Goal: Transaction & Acquisition: Download file/media

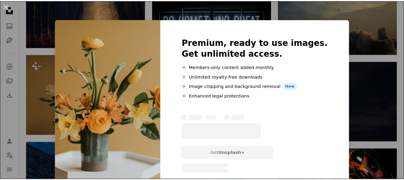
scroll to position [359, 0]
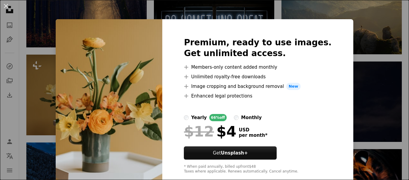
drag, startPoint x: 367, startPoint y: 33, endPoint x: 354, endPoint y: 33, distance: 13.5
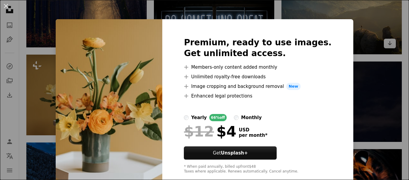
click at [367, 33] on div "An X shape Premium, ready to use images. Get unlimited access. A plus sign Memb…" at bounding box center [204, 90] width 409 height 180
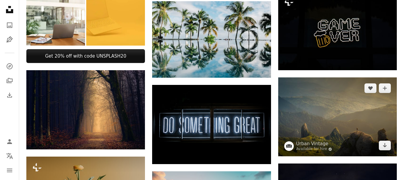
scroll to position [180, 0]
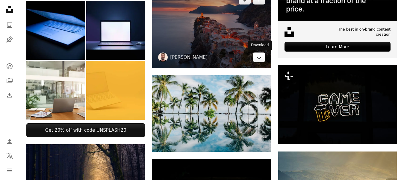
click at [255, 57] on link "Arrow pointing down" at bounding box center [259, 57] width 12 height 10
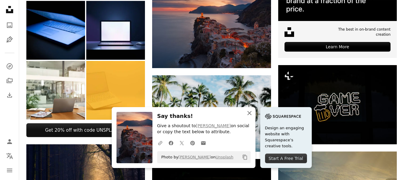
click at [246, 113] on icon "An X shape" at bounding box center [249, 112] width 7 height 7
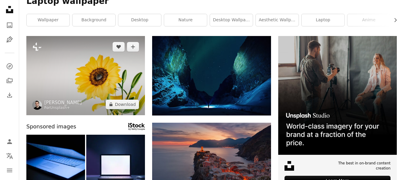
scroll to position [30, 0]
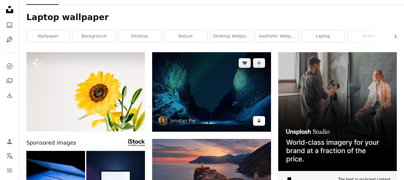
click at [256, 123] on icon "Arrow pointing down" at bounding box center [258, 120] width 5 height 7
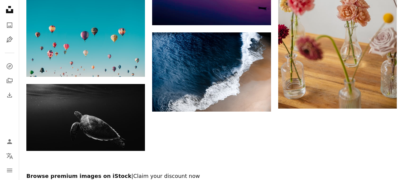
scroll to position [688, 0]
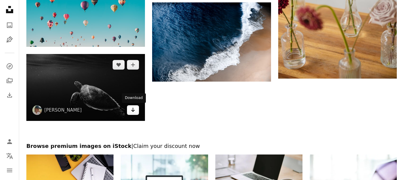
click at [136, 111] on link "Arrow pointing down" at bounding box center [133, 110] width 12 height 10
